Goal: Task Accomplishment & Management: Use online tool/utility

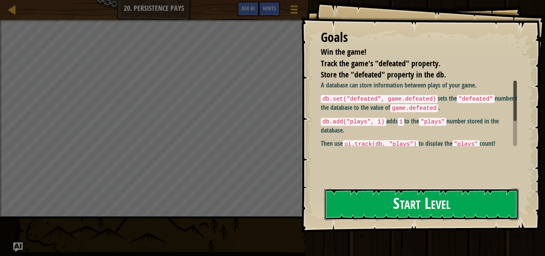
click at [367, 214] on button "Start Level" at bounding box center [422, 204] width 194 height 32
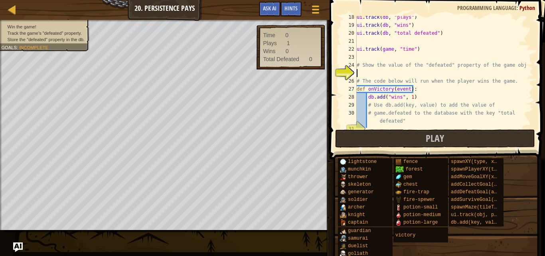
scroll to position [136, 0]
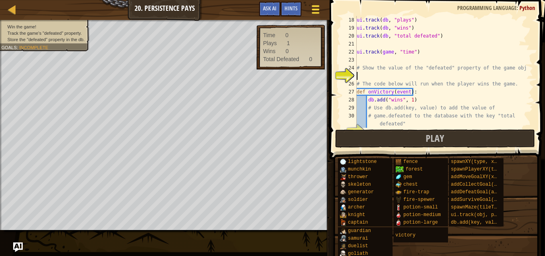
click at [318, 7] on span at bounding box center [316, 6] width 8 height 2
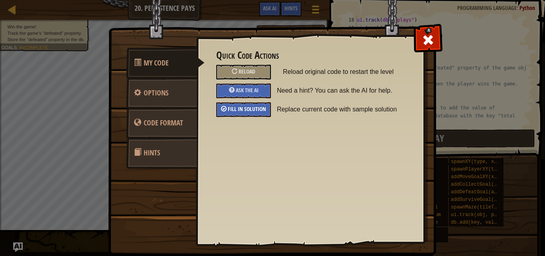
click at [255, 112] on span "Fill in solution" at bounding box center [247, 109] width 38 height 8
click at [424, 39] on span at bounding box center [428, 40] width 13 height 13
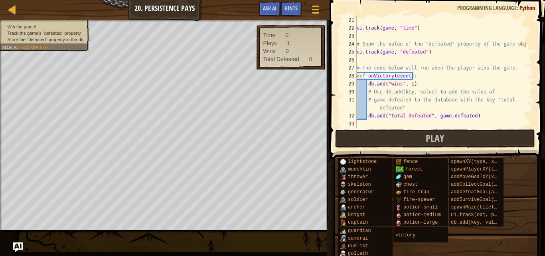
scroll to position [176, 0]
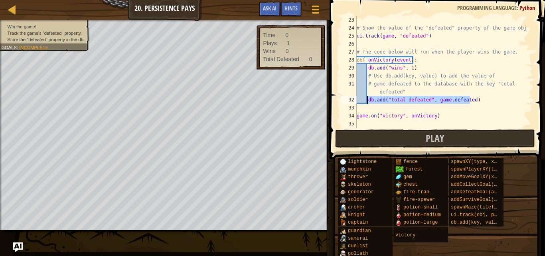
drag, startPoint x: 481, startPoint y: 102, endPoint x: 367, endPoint y: 99, distance: 114.2
click at [367, 99] on div "# Show the value of the "defeated" property of the game object ui . track ( gam…" at bounding box center [441, 80] width 172 height 128
type textarea "db.add("total defeated", game.defeated)"
